Goal: Task Accomplishment & Management: Manage account settings

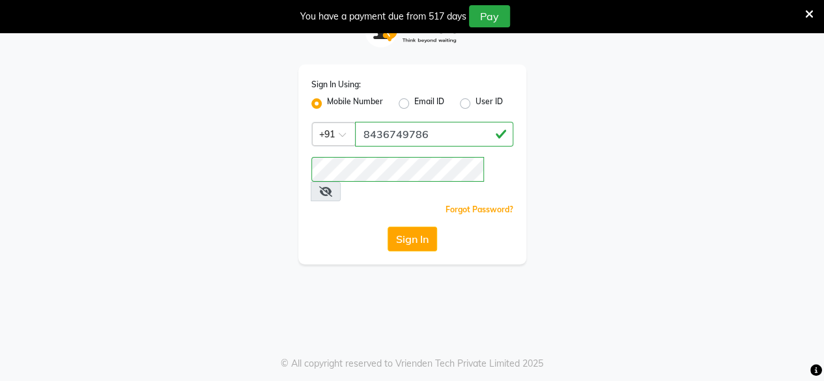
click at [475, 100] on label "User ID" at bounding box center [488, 104] width 27 height 16
click at [475, 100] on input "User ID" at bounding box center [479, 100] width 8 height 8
radio input "true"
radio input "false"
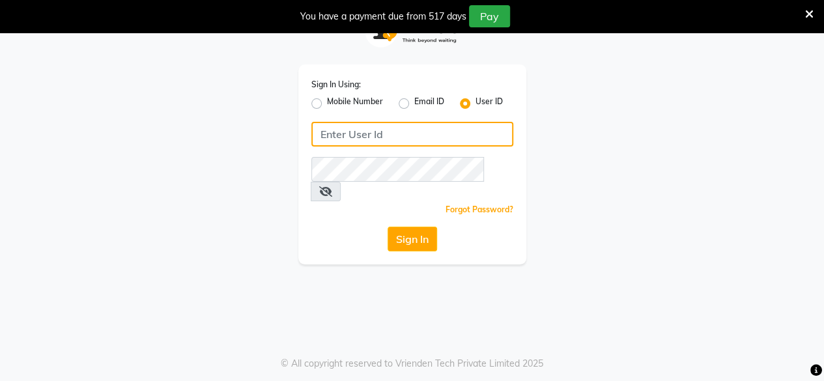
click at [387, 135] on input "Username" at bounding box center [412, 134] width 202 height 25
type input "azonesalon"
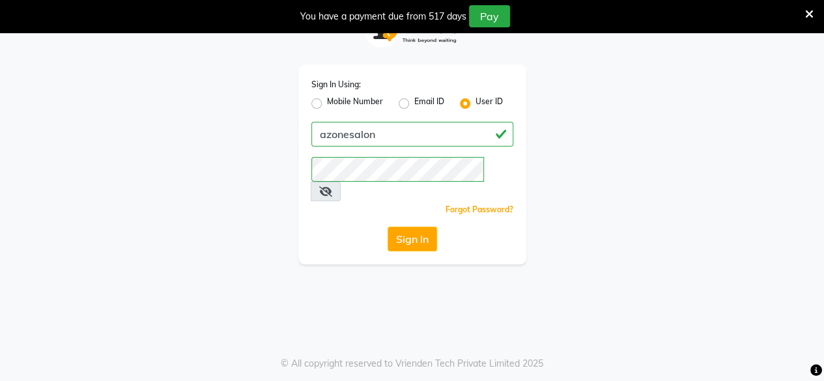
click at [341, 182] on span at bounding box center [326, 192] width 30 height 20
click at [332, 186] on icon at bounding box center [325, 191] width 13 height 10
click at [365, 206] on div "Sign In Using: Mobile Number Email ID User ID azonesalon Remember me Forgot Pas…" at bounding box center [412, 164] width 228 height 200
click at [398, 227] on button "Sign In" at bounding box center [411, 239] width 49 height 25
